Goal: Navigation & Orientation: Understand site structure

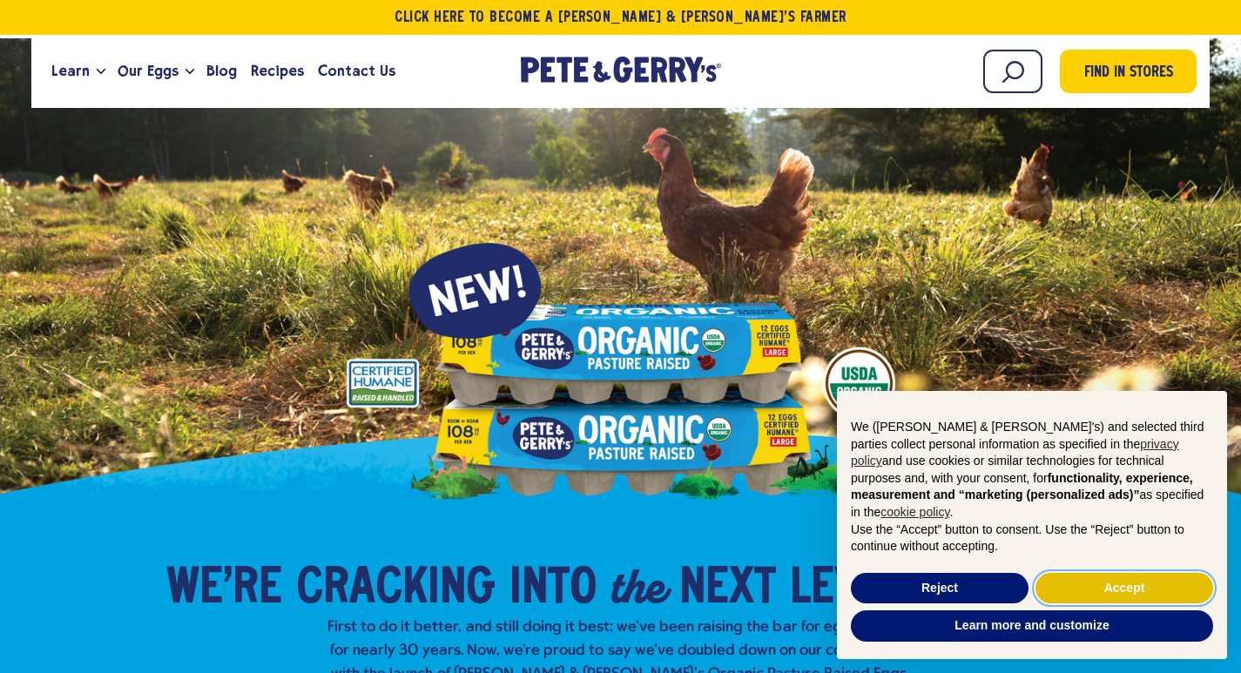
drag, startPoint x: 1069, startPoint y: 583, endPoint x: 637, endPoint y: 428, distance: 460.0
click at [1068, 585] on button "Accept" at bounding box center [1124, 588] width 178 height 31
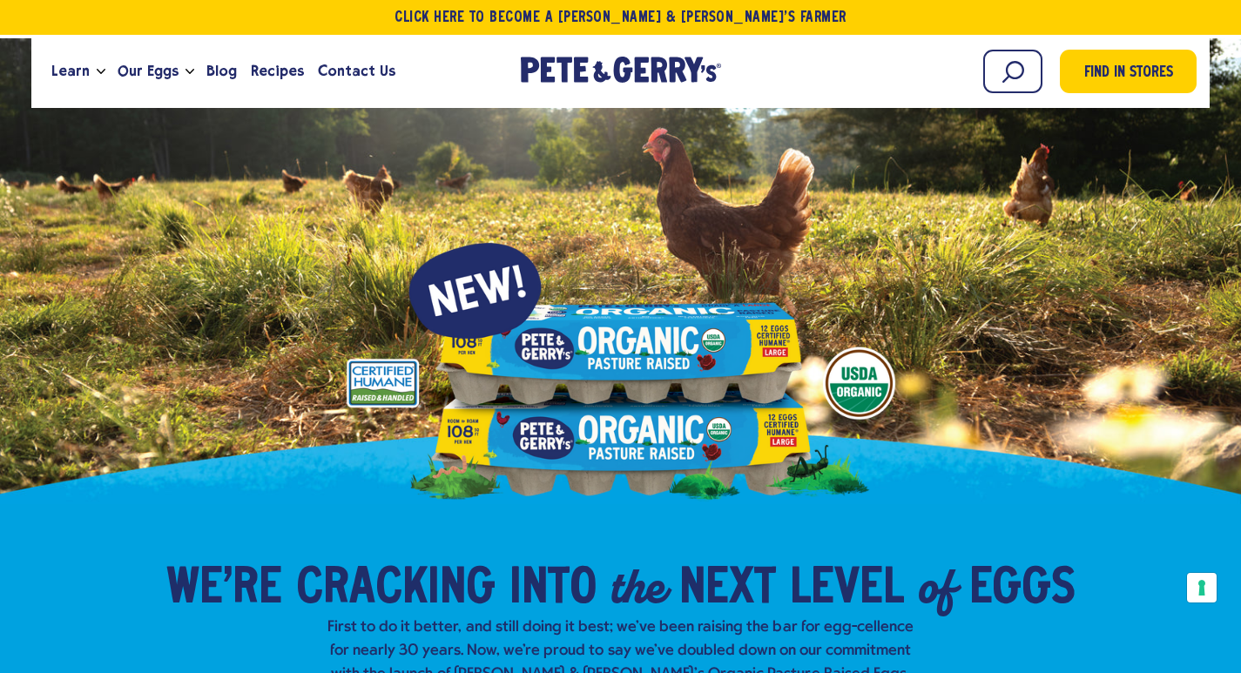
click at [625, 428] on div at bounding box center [621, 271] width 1115 height 466
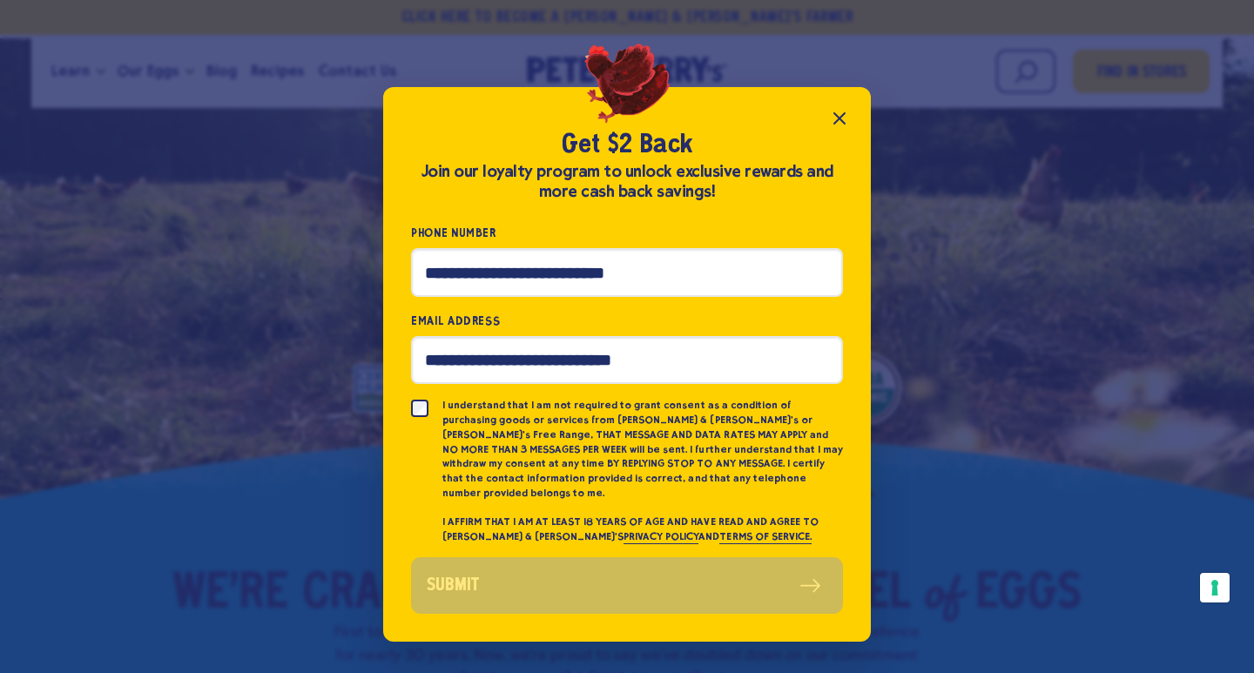
click at [843, 125] on icon "Close popup" at bounding box center [839, 118] width 21 height 21
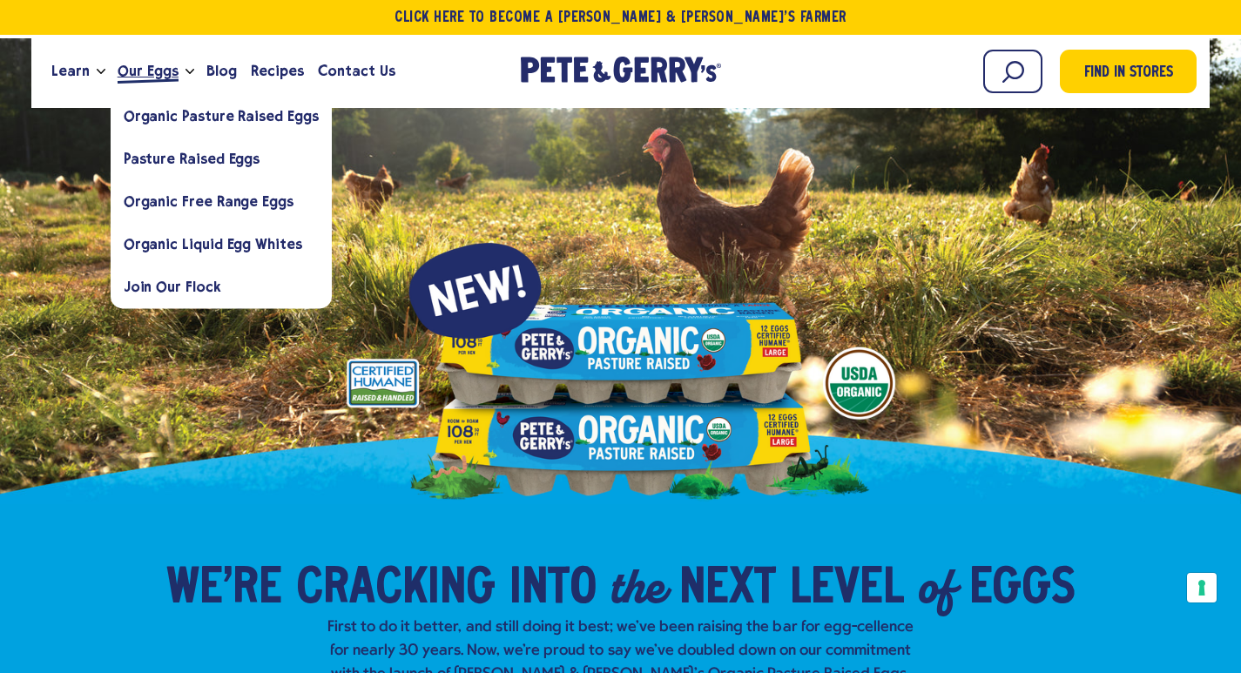
click at [136, 67] on span "Our Eggs" at bounding box center [148, 71] width 61 height 22
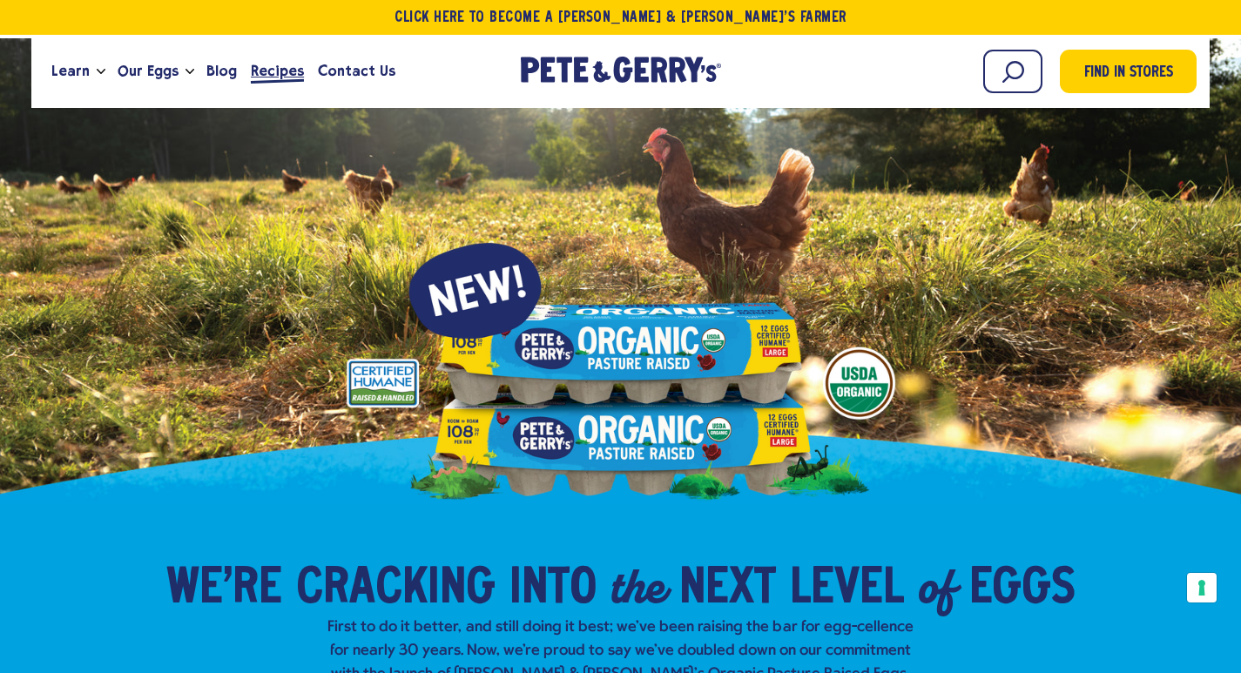
click at [266, 75] on span "Recipes" at bounding box center [277, 71] width 53 height 22
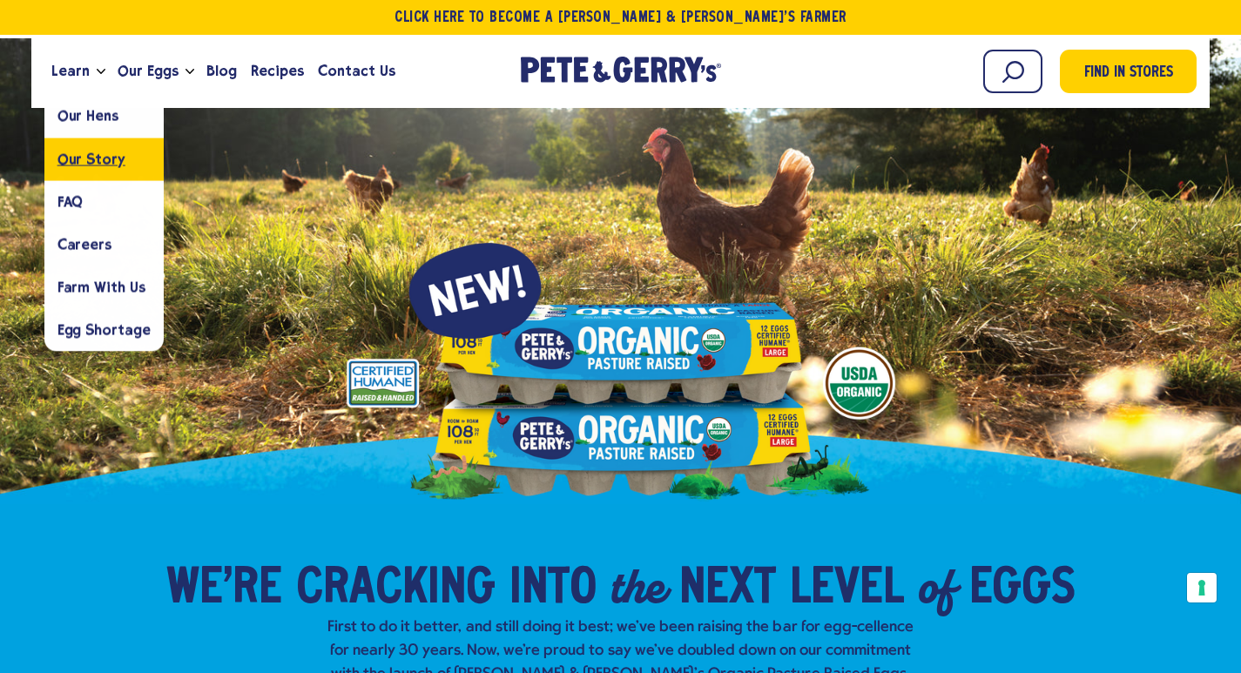
click at [78, 158] on span "Our Story" at bounding box center [91, 159] width 68 height 17
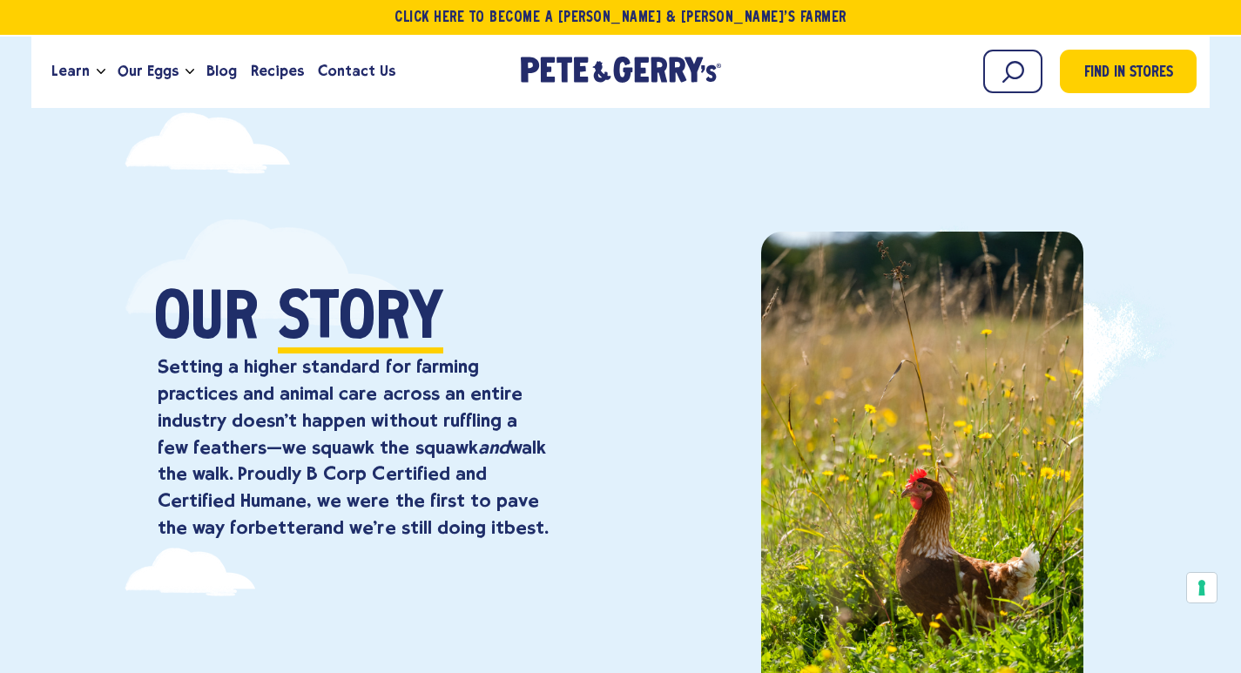
click at [680, 414] on div at bounding box center [852, 490] width 463 height 517
click at [341, 73] on span "Contact Us" at bounding box center [356, 71] width 77 height 22
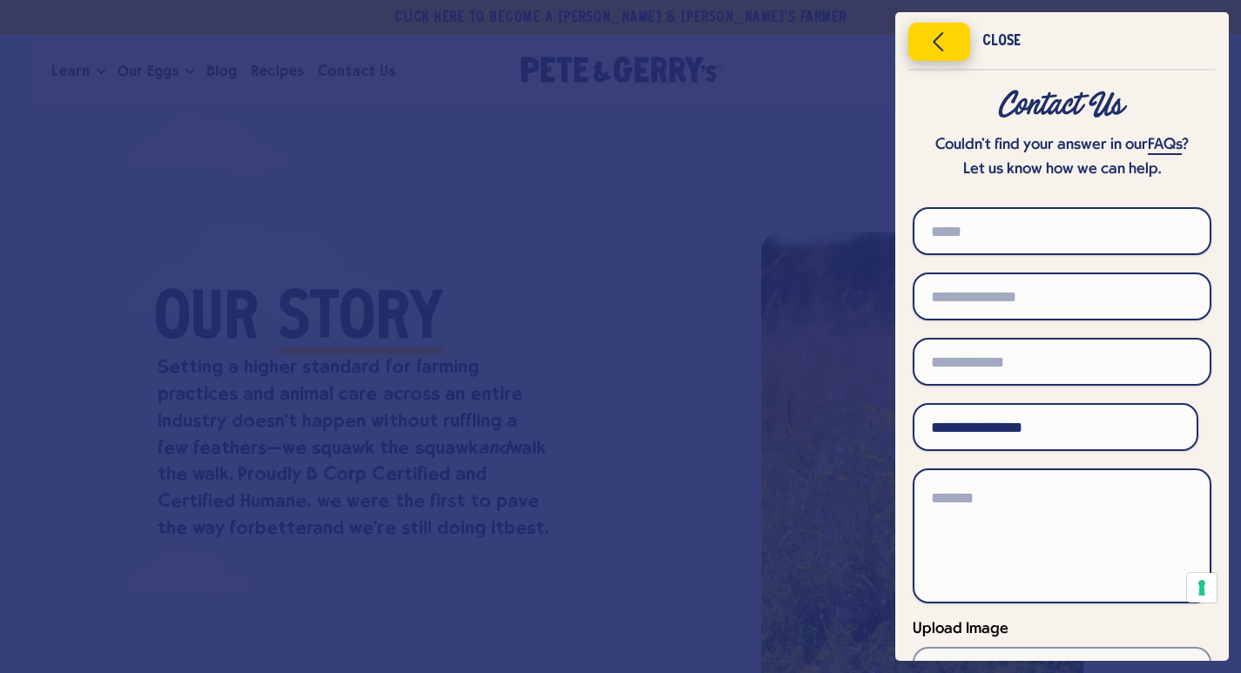
click at [932, 42] on icon "Close menu" at bounding box center [939, 42] width 44 height 26
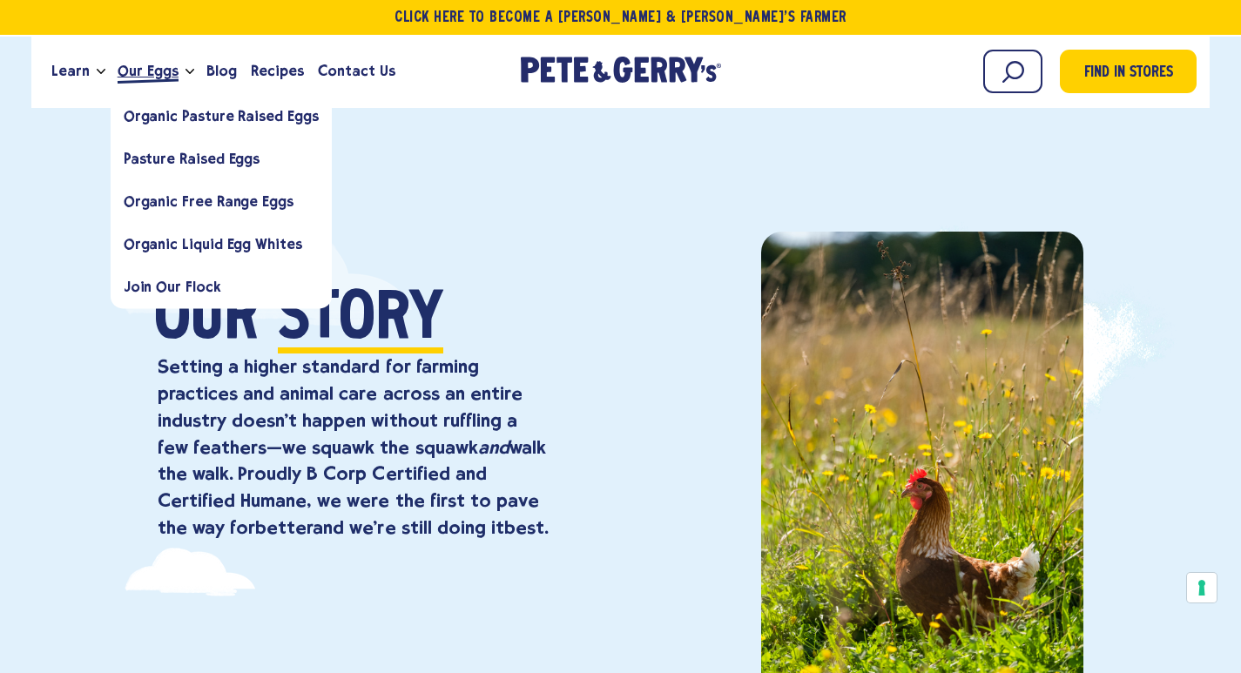
click at [118, 81] on span "Our Eggs" at bounding box center [148, 71] width 61 height 22
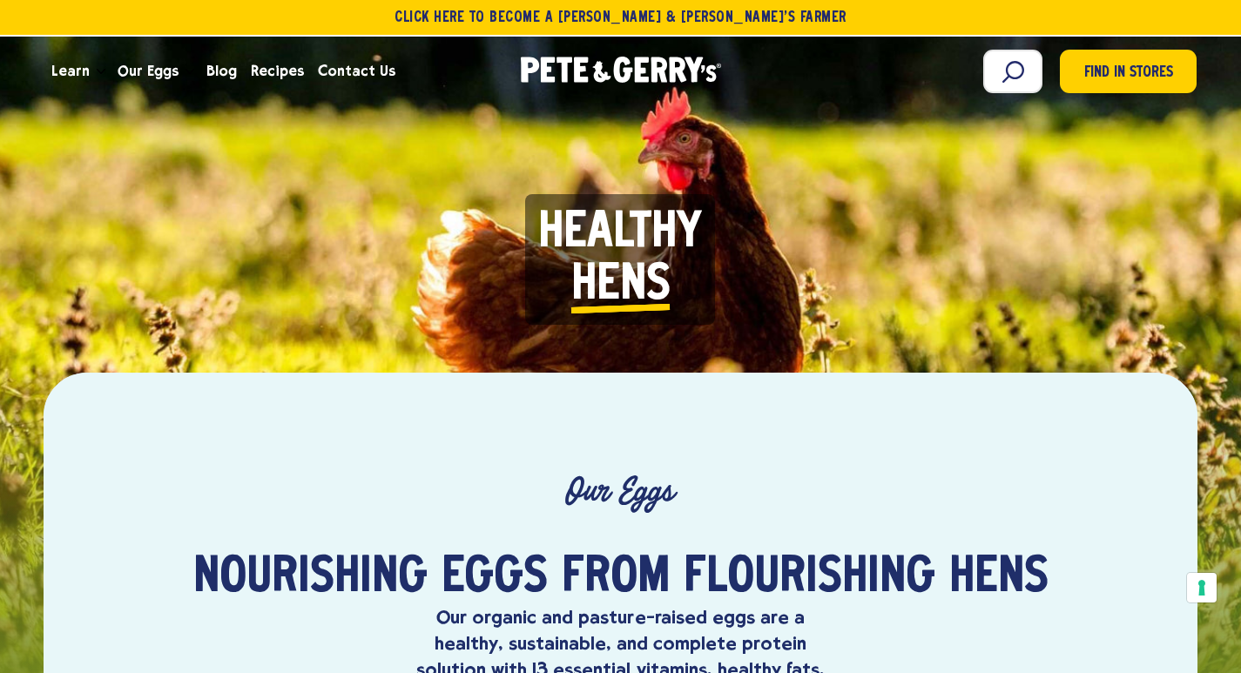
click at [668, 352] on div "Healthy H e n s E g g s P l a n e t" at bounding box center [621, 259] width 1034 height 229
click at [773, 409] on div "Healthy H e n s E g g s P l a n e t" at bounding box center [620, 328] width 1241 height 367
